Goal: Information Seeking & Learning: Learn about a topic

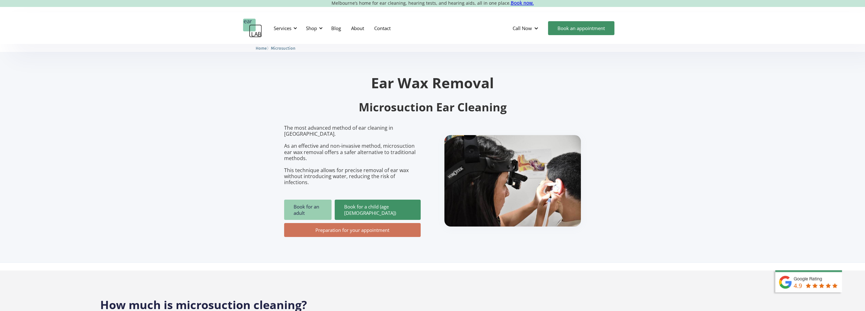
click at [306, 199] on link "Book for an adult" at bounding box center [307, 209] width 47 height 20
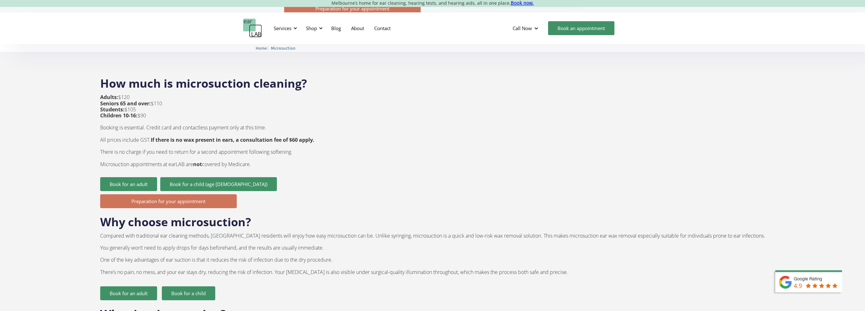
scroll to position [221, 0]
click at [140, 96] on p "Adults: $120 Seniors 65 and over: $110 Students: $105 Children 10-16: $90 Booki…" at bounding box center [207, 130] width 214 height 73
click at [161, 94] on p "Adults: $120 Seniors 65 and over: $110 Students: $105 Children 10-16: $90 Booki…" at bounding box center [207, 130] width 214 height 73
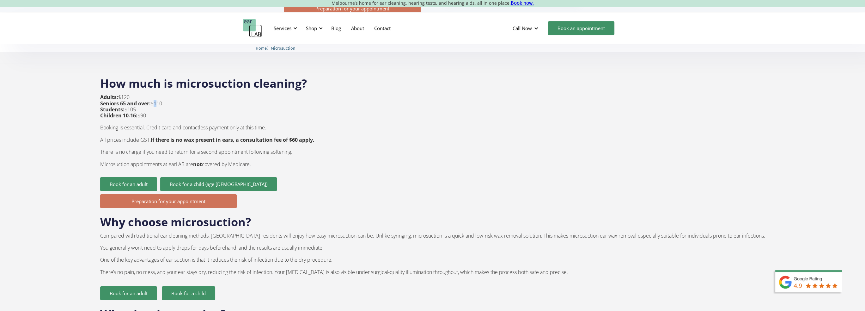
click at [161, 94] on p "Adults: $120 Seniors 65 and over: $110 Students: $105 Children 10-16: $90 Booki…" at bounding box center [207, 130] width 214 height 73
click at [159, 105] on p "Adults: $120 Seniors 65 and over: $110 Students: $105 Children 10-16: $90 Booki…" at bounding box center [207, 130] width 214 height 73
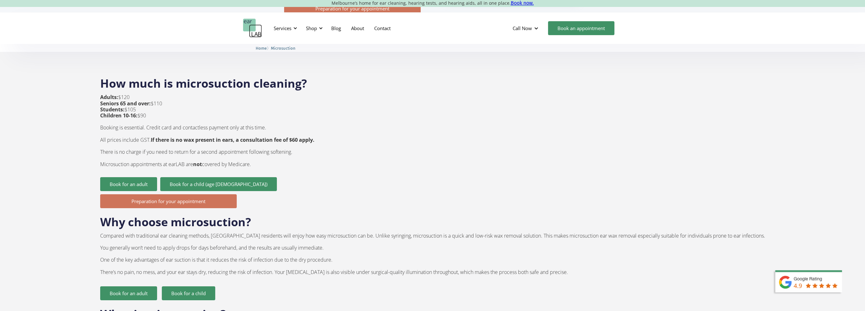
click at [207, 115] on p "Adults: $120 Seniors 65 and over: $110 Students: $105 Children 10-16: $90 Booki…" at bounding box center [207, 130] width 214 height 73
click at [233, 136] on strong "If there is no wax present in ears, a consultation fee of $60 apply." at bounding box center [233, 139] width 164 height 7
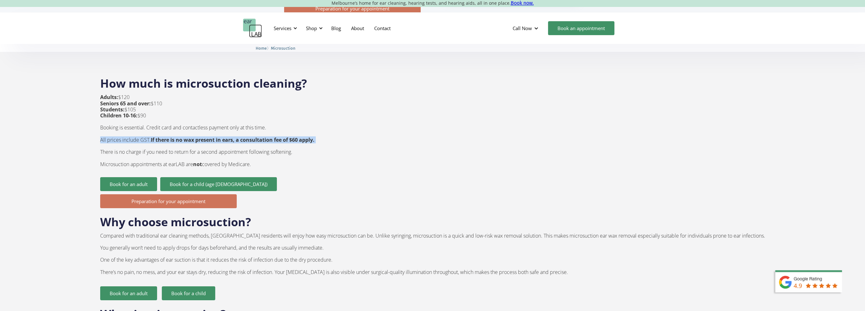
click at [233, 136] on strong "If there is no wax present in ears, a consultation fee of $60 apply." at bounding box center [233, 139] width 164 height 7
drag, startPoint x: 165, startPoint y: 126, endPoint x: 247, endPoint y: 130, distance: 81.6
click at [247, 136] on strong "If there is no wax present in ears, a consultation fee of $60 apply." at bounding box center [233, 139] width 164 height 7
click at [215, 136] on strong "If there is no wax present in ears, a consultation fee of $60 apply." at bounding box center [233, 139] width 164 height 7
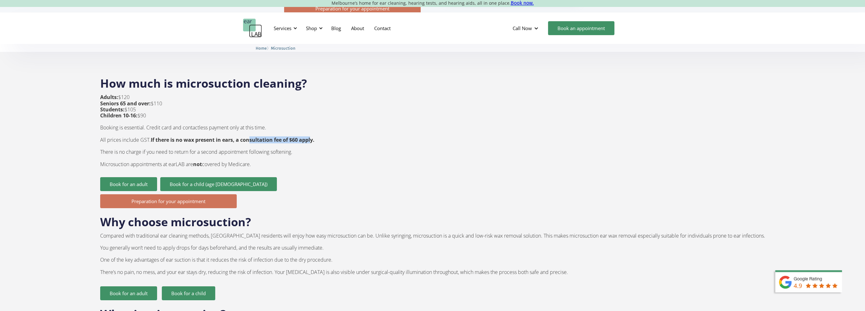
drag, startPoint x: 258, startPoint y: 125, endPoint x: 319, endPoint y: 129, distance: 60.8
click at [314, 136] on strong "If there is no wax present in ears, a consultation fee of $60 apply." at bounding box center [233, 139] width 164 height 7
click at [289, 136] on strong "If there is no wax present in ears, a consultation fee of $60 apply." at bounding box center [233, 139] width 164 height 7
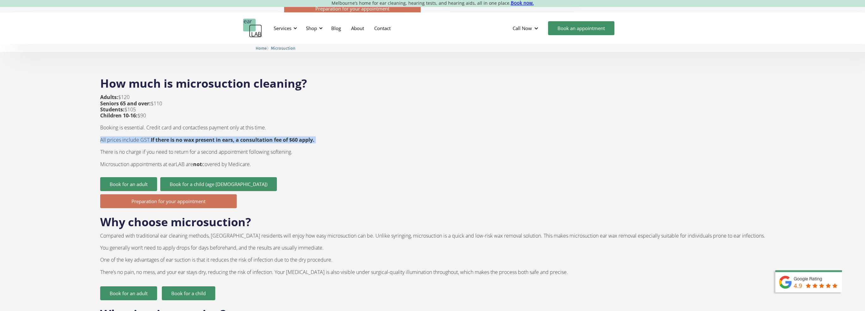
click at [289, 136] on strong "If there is no wax present in ears, a consultation fee of $60 apply." at bounding box center [233, 139] width 164 height 7
click at [257, 137] on p "Adults: $120 Seniors 65 and over: $110 Students: $105 Children 10-16: $90 Booki…" at bounding box center [207, 130] width 214 height 73
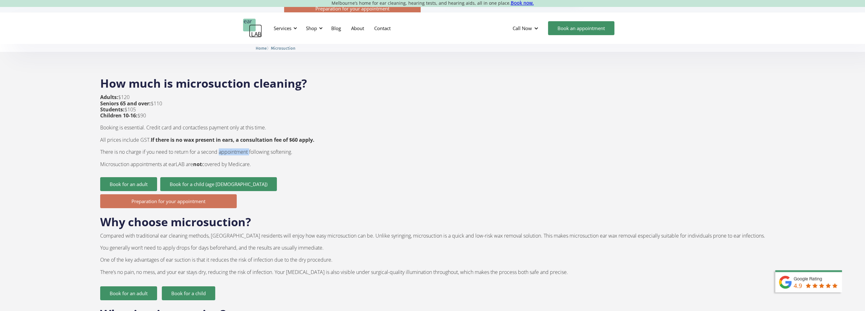
click at [257, 137] on p "Adults: $120 Seniors 65 and over: $110 Students: $105 Children 10-16: $90 Booki…" at bounding box center [207, 130] width 214 height 73
click at [205, 143] on p "Adults: $120 Seniors 65 and over: $110 Students: $105 Children 10-16: $90 Booki…" at bounding box center [207, 130] width 214 height 73
drag, startPoint x: 123, startPoint y: 140, endPoint x: 309, endPoint y: 142, distance: 186.5
click at [309, 142] on p "Adults: $120 Seniors 65 and over: $110 Students: $105 Children 10-16: $90 Booki…" at bounding box center [207, 130] width 214 height 73
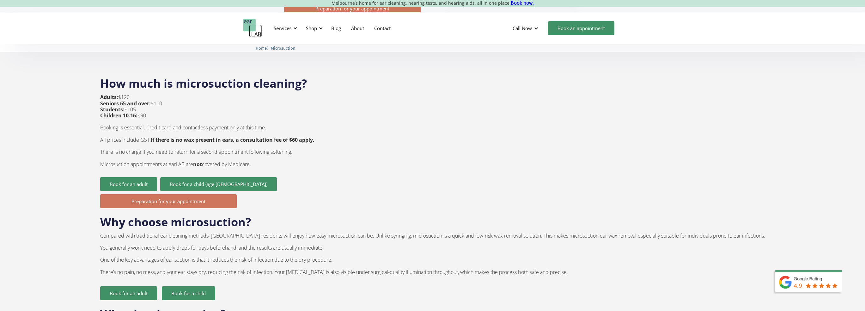
click at [180, 149] on p "Adults: $120 Seniors 65 and over: $110 Students: $105 Children 10-16: $90 Booki…" at bounding box center [207, 130] width 214 height 73
click at [258, 150] on p "Adults: $120 Seniors 65 and over: $110 Students: $105 Children 10-16: $90 Booki…" at bounding box center [207, 130] width 214 height 73
click at [279, 149] on p "Adults: $120 Seniors 65 and over: $110 Students: $105 Children 10-16: $90 Booki…" at bounding box center [207, 130] width 214 height 73
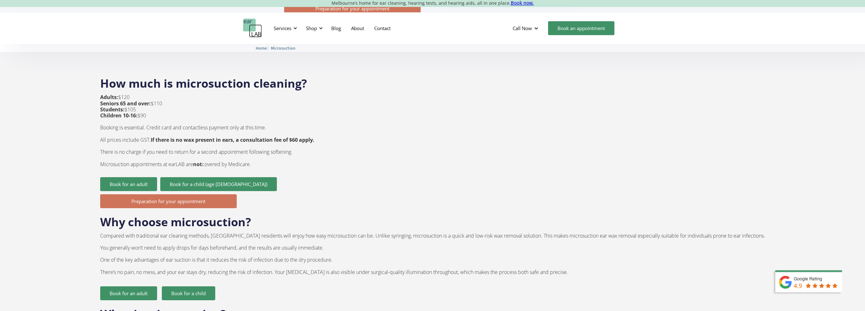
click at [279, 149] on p "Adults: $120 Seniors 65 and over: $110 Students: $105 Children 10-16: $90 Booki…" at bounding box center [207, 130] width 214 height 73
click at [276, 150] on p "Adults: $120 Seniors 65 and over: $110 Students: $105 Children 10-16: $90 Booki…" at bounding box center [207, 130] width 214 height 73
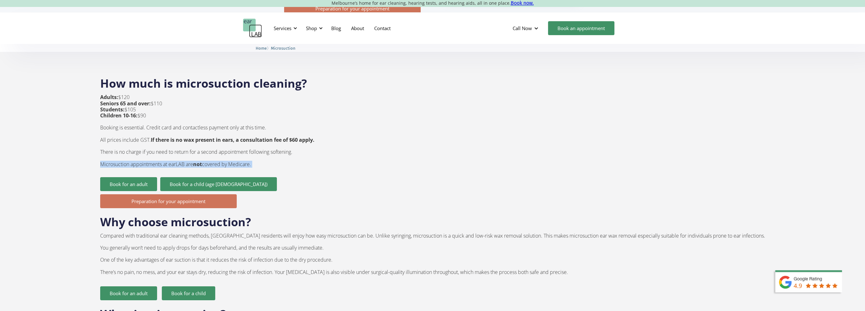
click at [276, 150] on p "Adults: $120 Seniors 65 and over: $110 Students: $105 Children 10-16: $90 Booki…" at bounding box center [207, 130] width 214 height 73
click at [296, 150] on p "Adults: $120 Seniors 65 and over: $110 Students: $105 Children 10-16: $90 Booki…" at bounding box center [207, 130] width 214 height 73
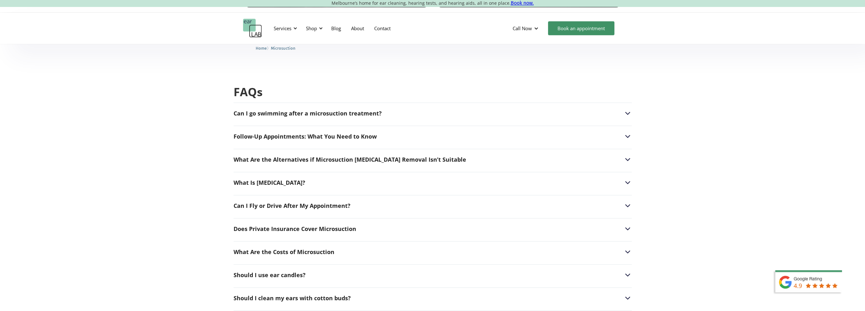
scroll to position [1485, 0]
click at [440, 109] on div "Can I go swimming after a microsuction treatment?" at bounding box center [433, 113] width 398 height 8
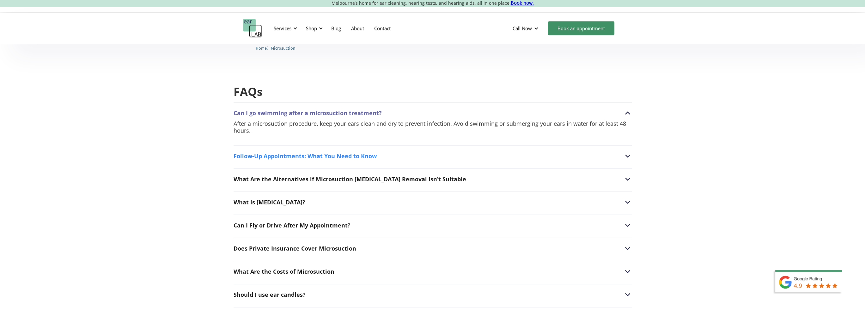
click at [435, 152] on div "Follow-Up Appointments: What You Need to Know" at bounding box center [433, 156] width 398 height 8
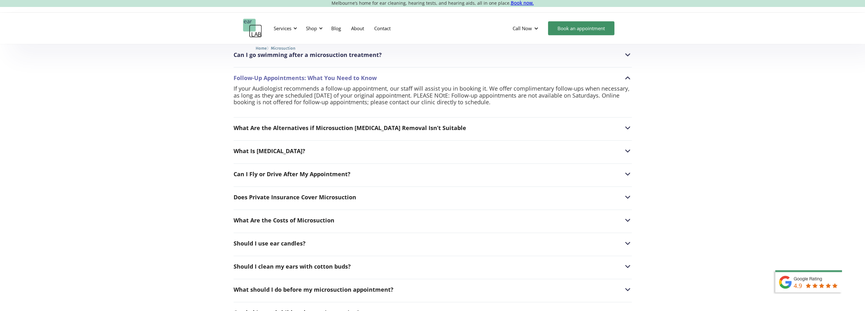
scroll to position [1549, 0]
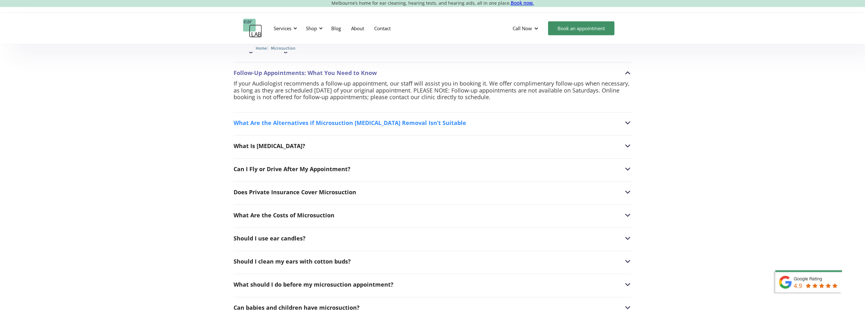
click at [476, 119] on div "What Are the Alternatives if Microsuction Earwax Removal Isn’t Suitable" at bounding box center [433, 123] width 398 height 8
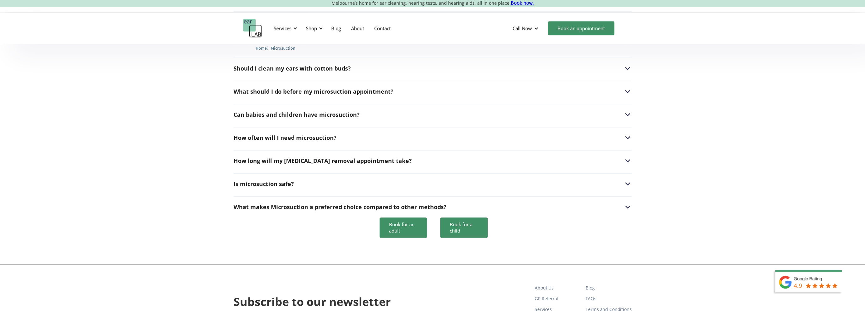
scroll to position [1770, 0]
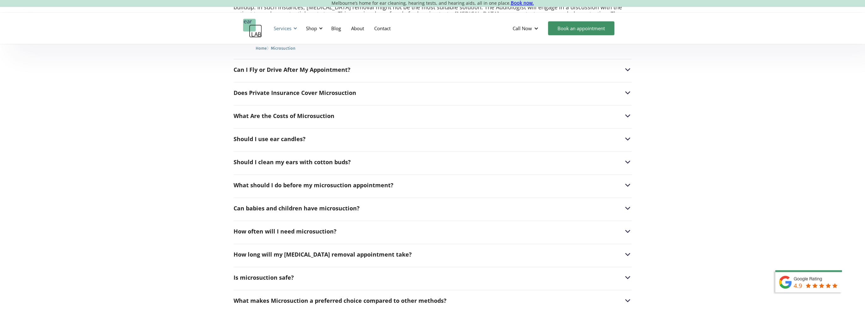
click at [291, 27] on div "Services" at bounding box center [283, 28] width 18 height 6
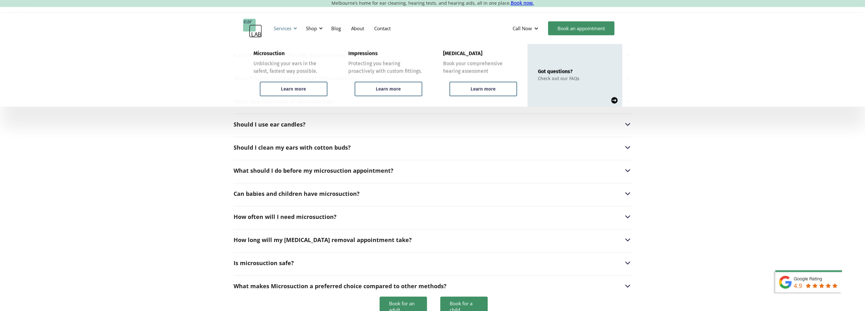
scroll to position [1640, 0]
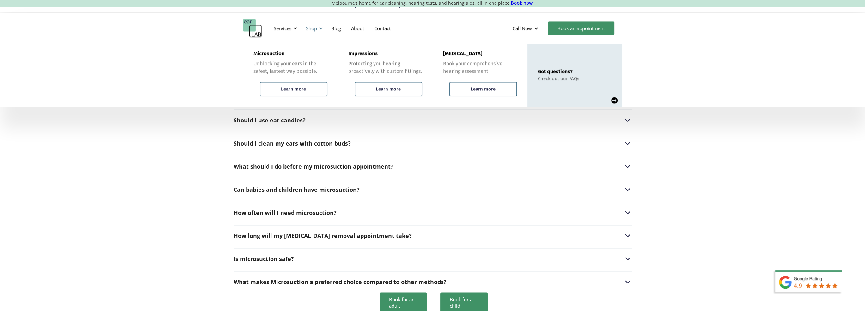
click at [312, 31] on div "Shop" at bounding box center [311, 28] width 11 height 6
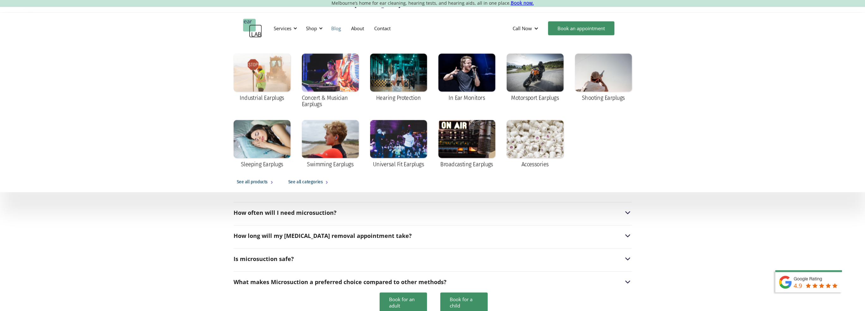
click at [338, 34] on link "Blog" at bounding box center [336, 28] width 20 height 18
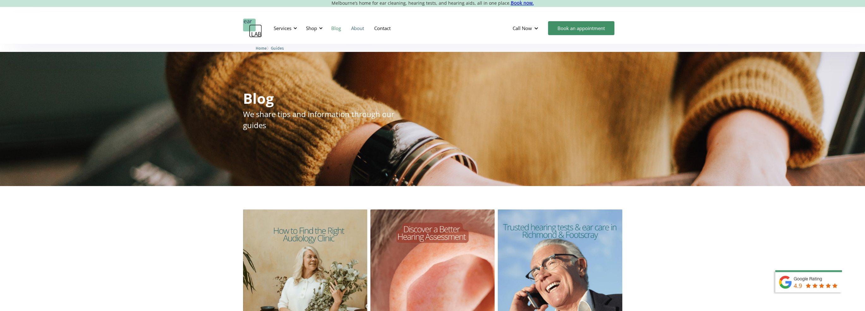
click at [350, 27] on link "About" at bounding box center [357, 28] width 23 height 18
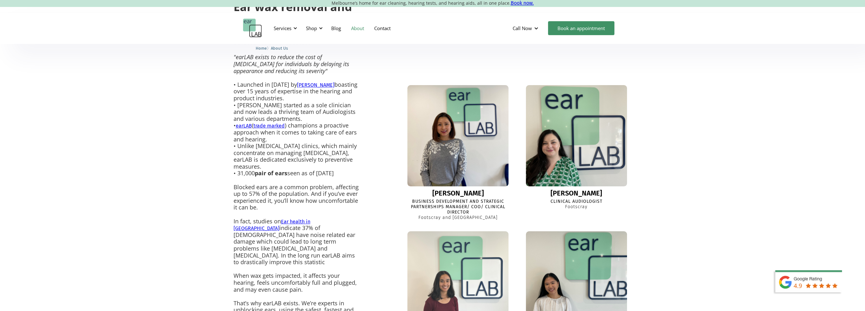
scroll to position [204, 0]
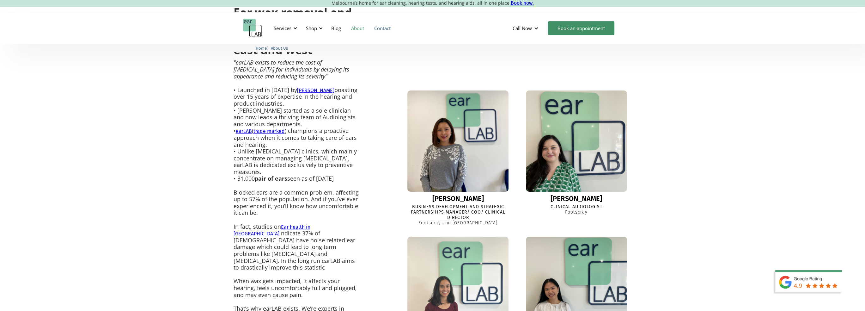
click at [382, 26] on link "Contact" at bounding box center [382, 28] width 27 height 18
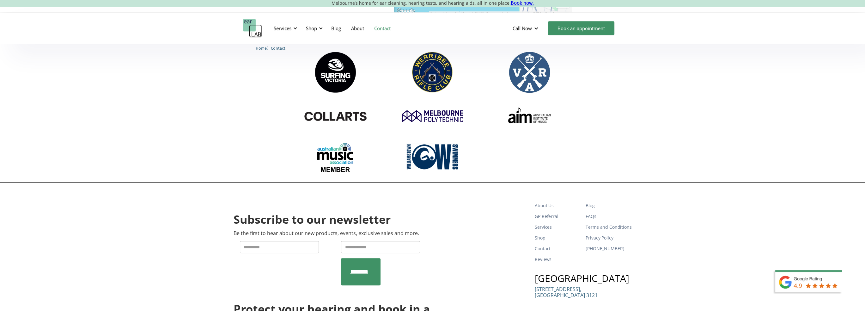
scroll to position [1120, 0]
